Goal: Transaction & Acquisition: Book appointment/travel/reservation

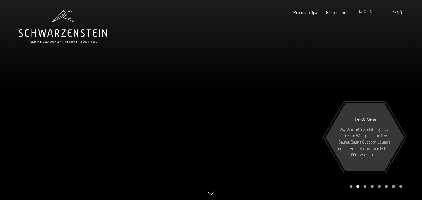
click at [365, 12] on span "BUCHEN" at bounding box center [364, 11] width 15 height 5
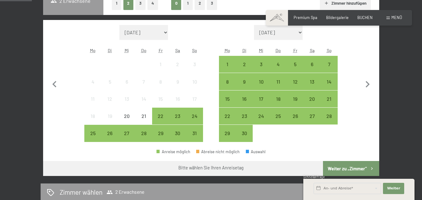
scroll to position [162, 0]
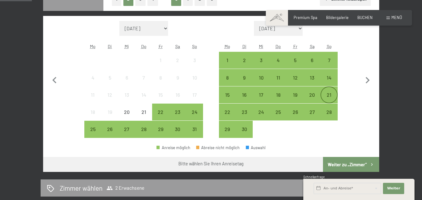
click at [332, 93] on div "21" at bounding box center [329, 100] width 16 height 16
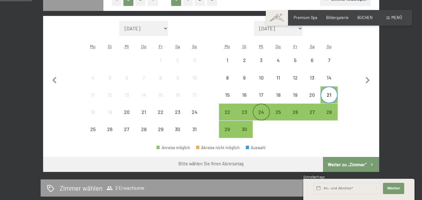
click at [258, 113] on div "24" at bounding box center [261, 118] width 16 height 16
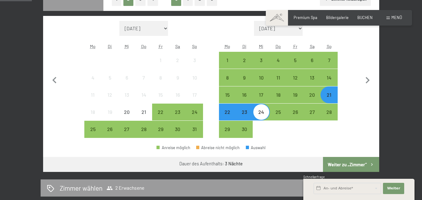
click at [362, 163] on button "Weiter zu „Zimmer“" at bounding box center [351, 164] width 56 height 15
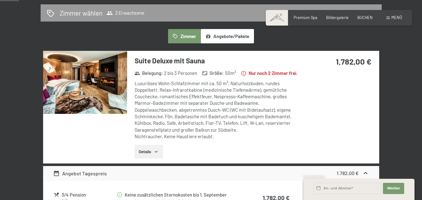
scroll to position [163, 0]
